Goal: Transaction & Acquisition: Book appointment/travel/reservation

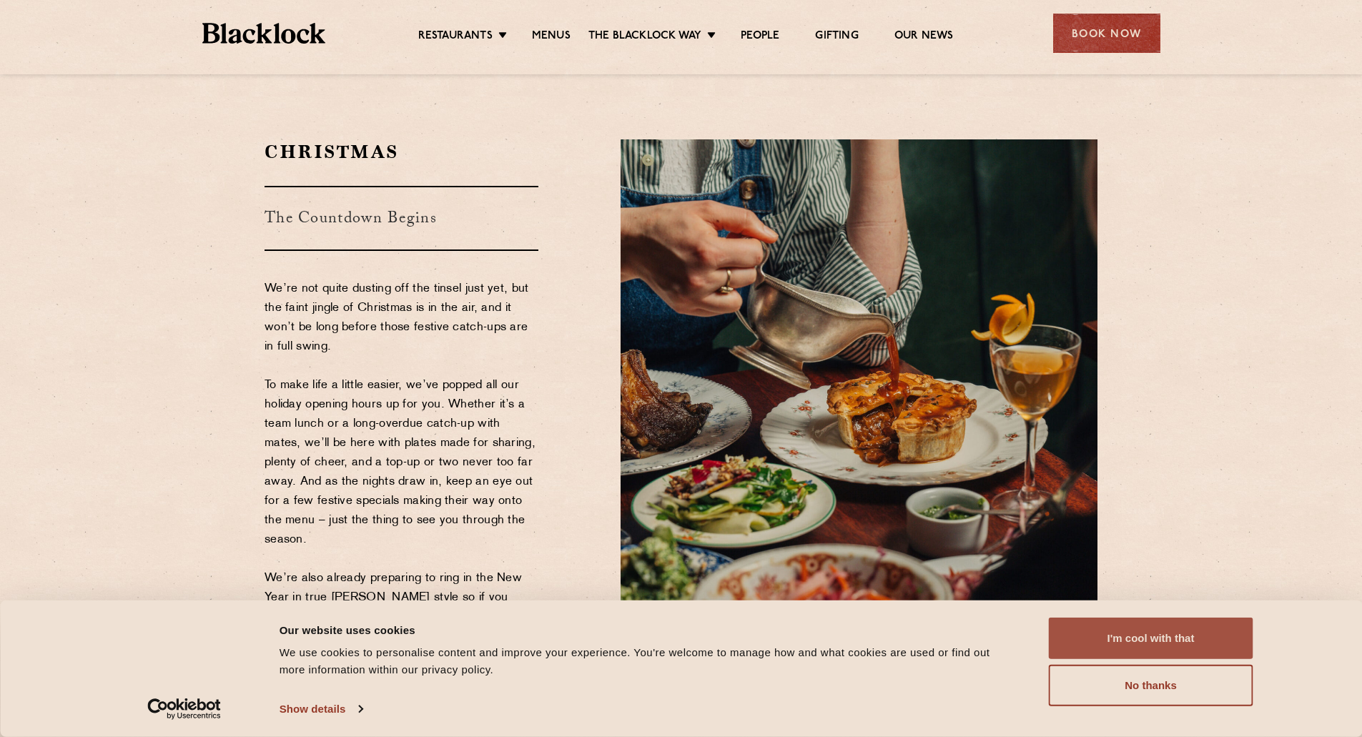
click at [1178, 642] on button "I'm cool with that" at bounding box center [1151, 638] width 204 height 41
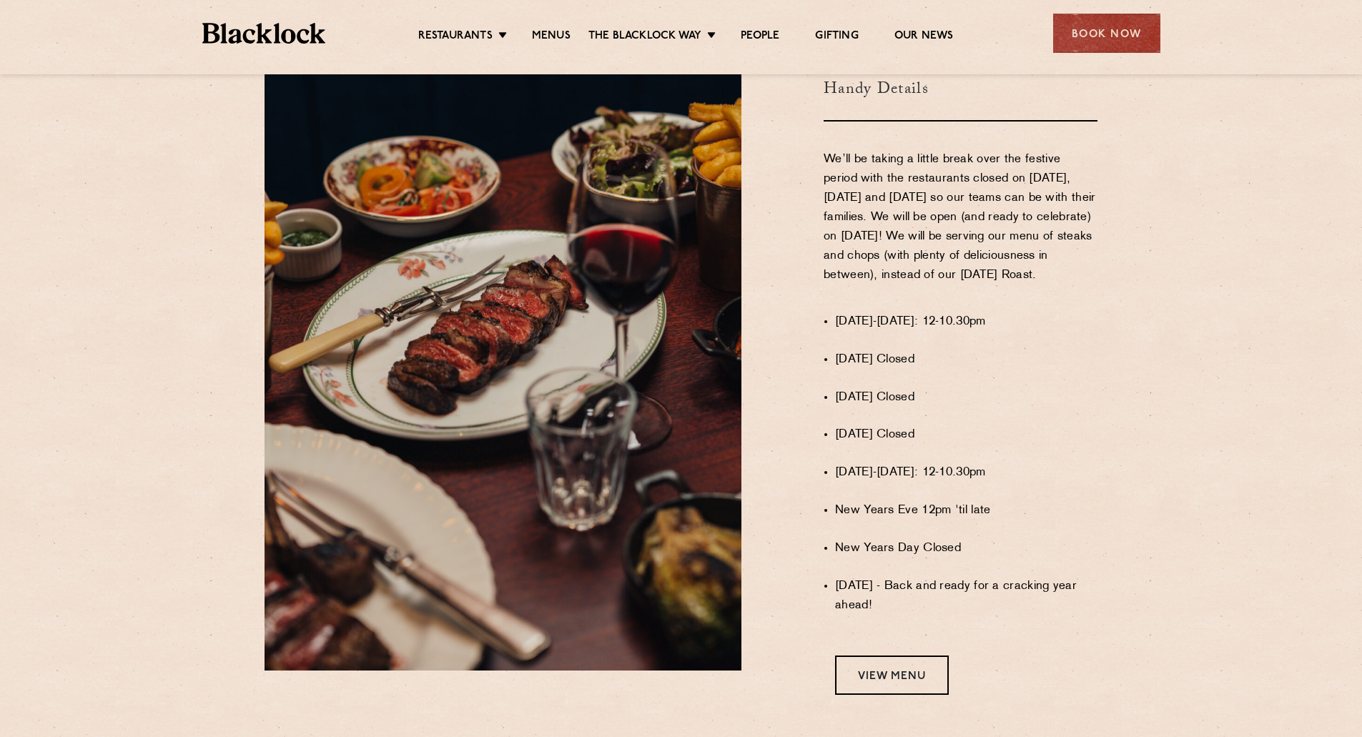
scroll to position [1001, 0]
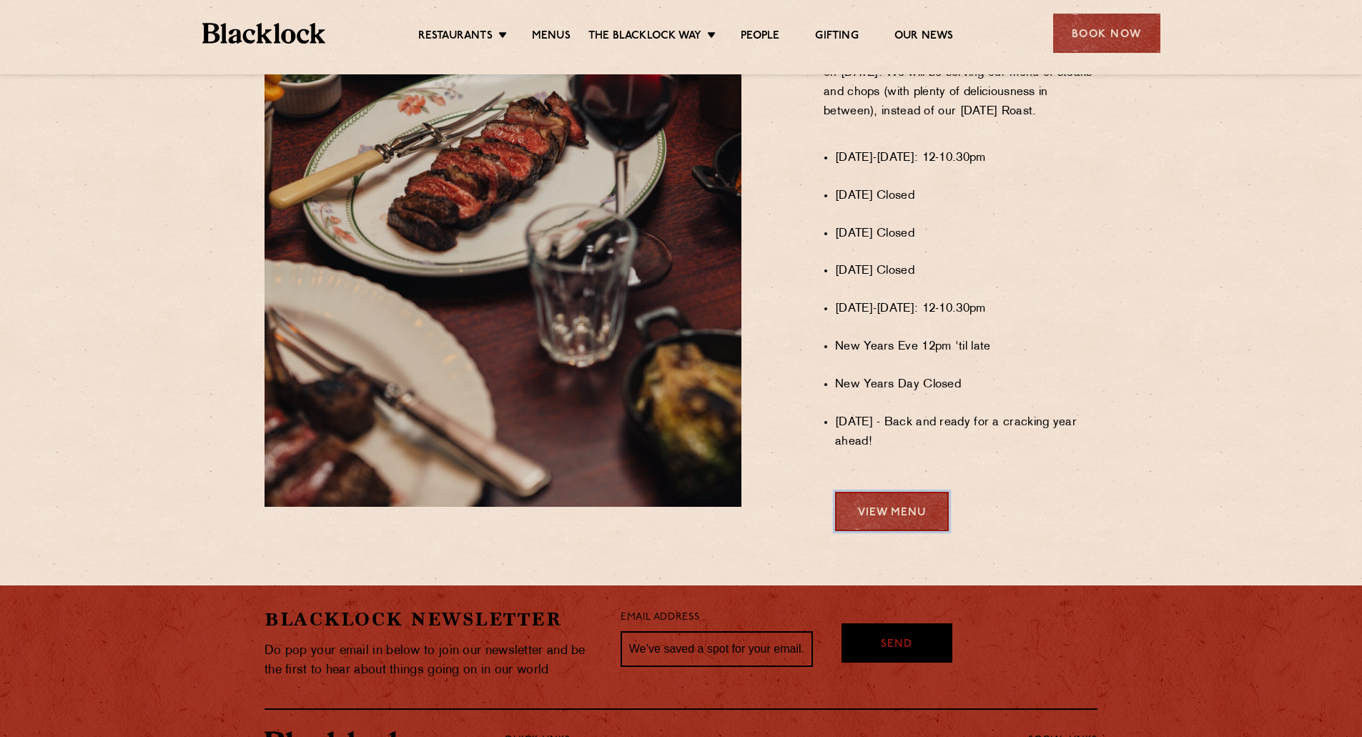
click at [878, 522] on link "View Menu" at bounding box center [892, 511] width 114 height 39
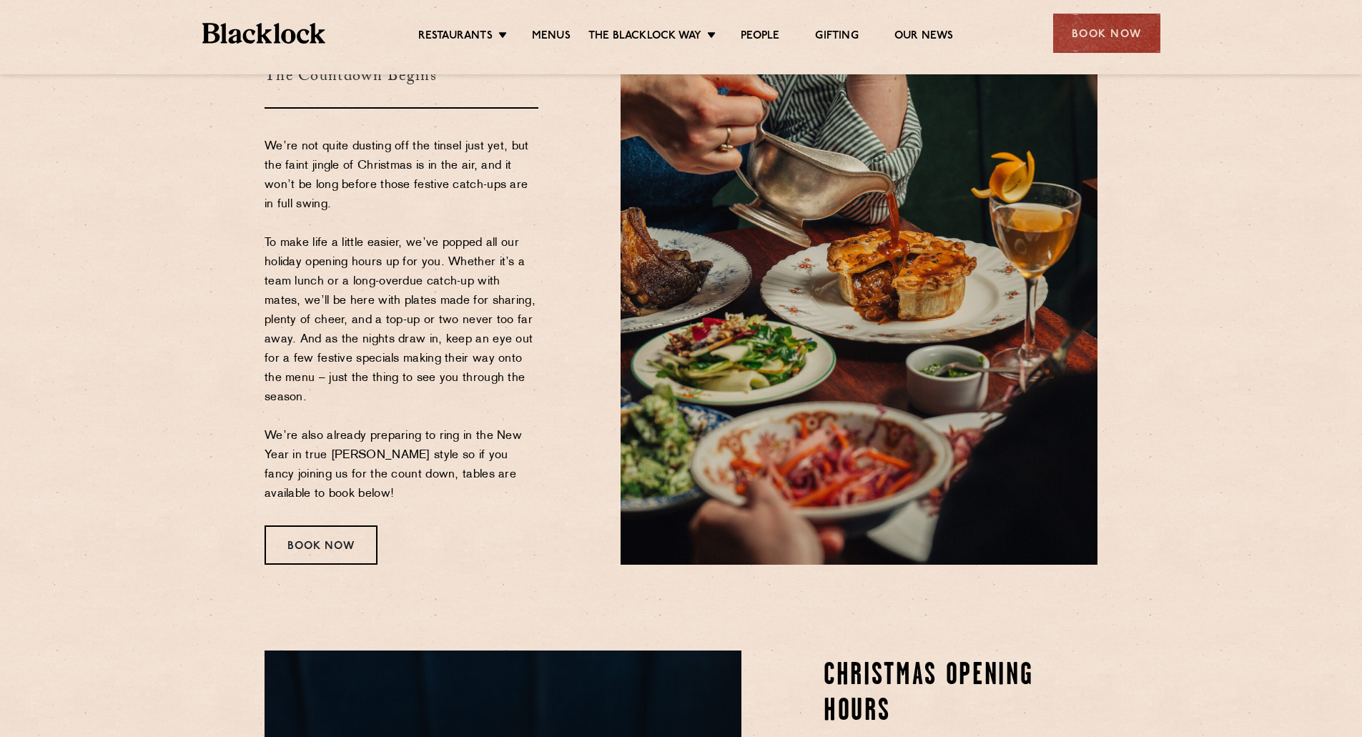
scroll to position [143, 0]
click at [368, 541] on div "Book Now" at bounding box center [321, 544] width 113 height 39
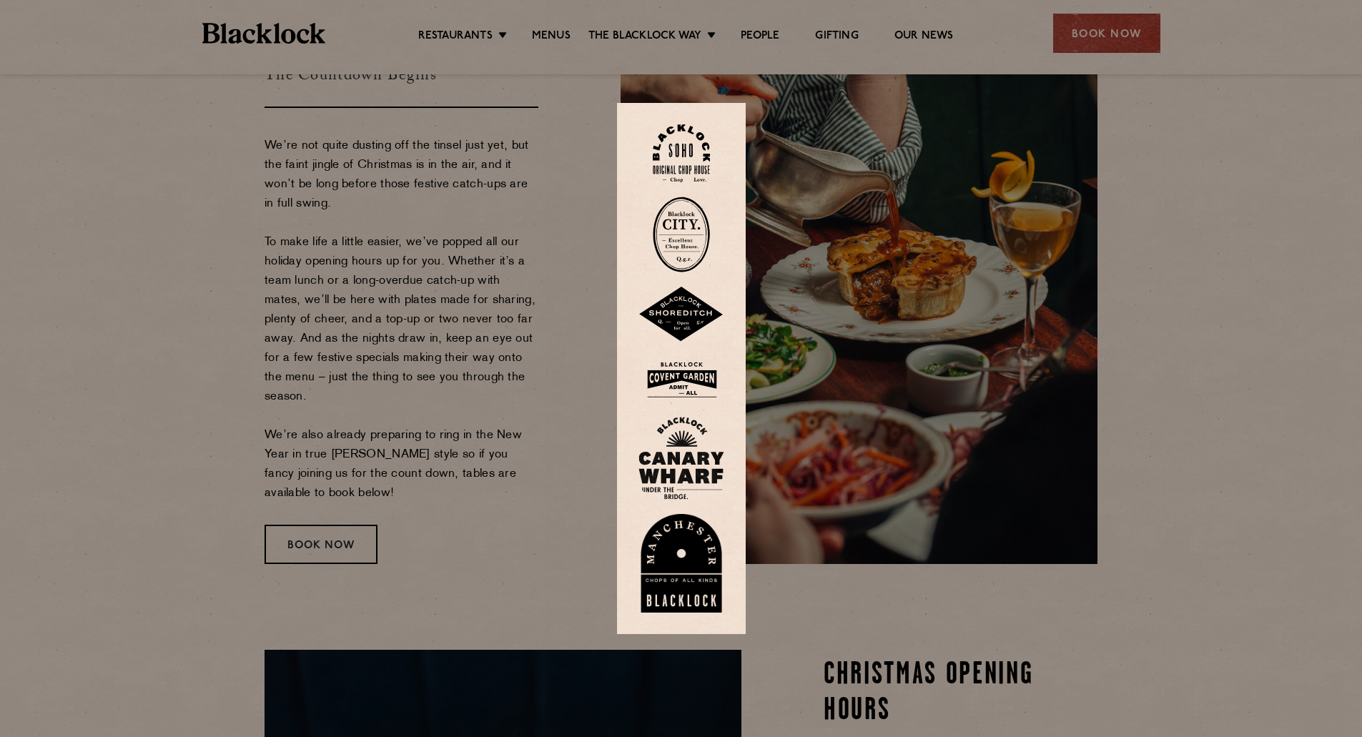
click at [1142, 308] on div at bounding box center [681, 368] width 1362 height 737
